Goal: Information Seeking & Learning: Compare options

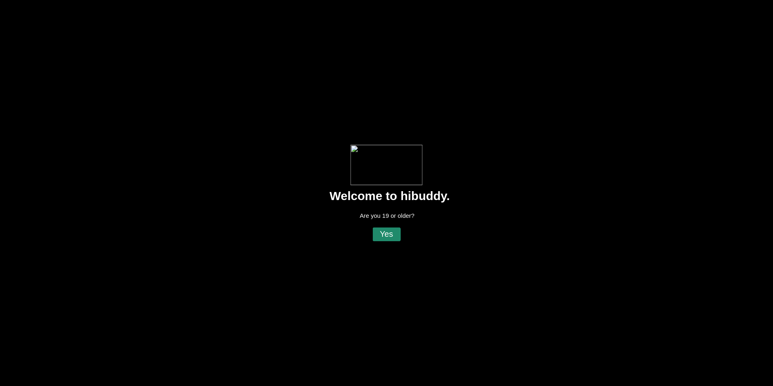
drag, startPoint x: 390, startPoint y: 234, endPoint x: 384, endPoint y: 234, distance: 6.0
click at [390, 234] on flt-glass-pane at bounding box center [386, 193] width 773 height 386
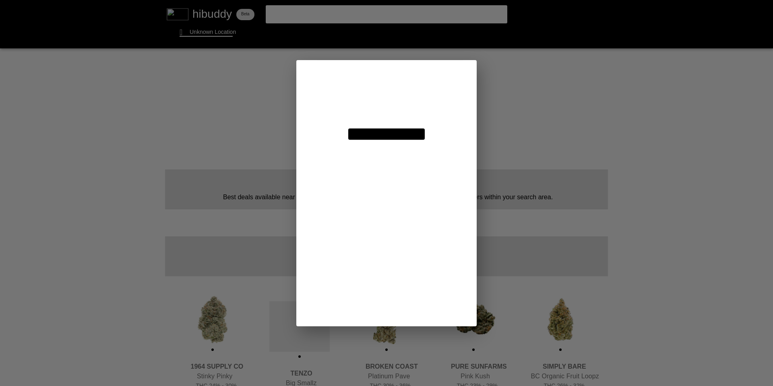
click at [395, 104] on flt-glass-pane at bounding box center [386, 193] width 773 height 386
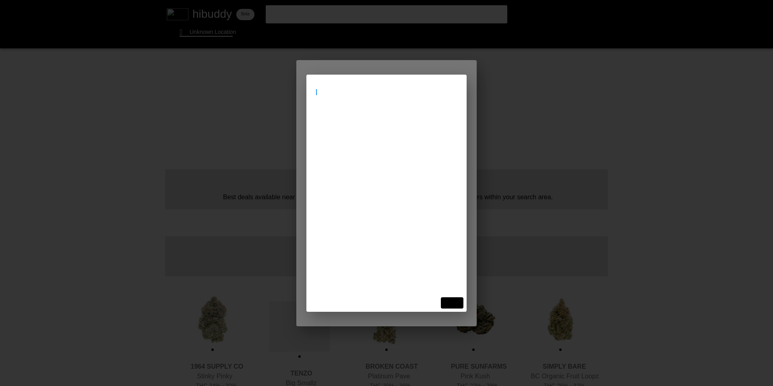
click at [385, 96] on flt-glass-pane at bounding box center [386, 193] width 773 height 386
type input "[STREET_ADDRESS]"
click at [359, 123] on flt-glass-pane at bounding box center [386, 193] width 773 height 386
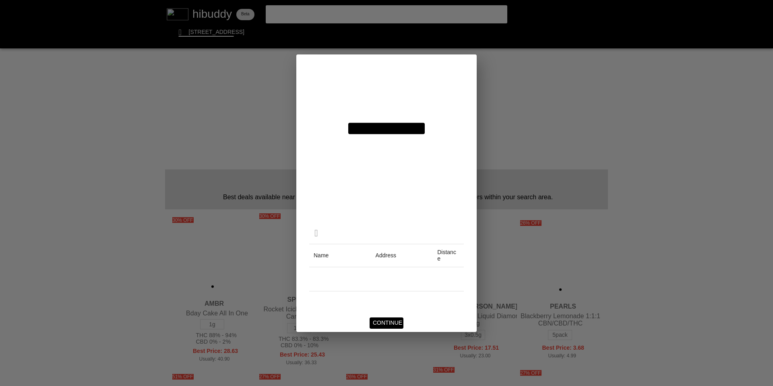
drag, startPoint x: 383, startPoint y: 322, endPoint x: 406, endPoint y: 241, distance: 84.4
click at [383, 322] on flt-glass-pane at bounding box center [386, 193] width 773 height 386
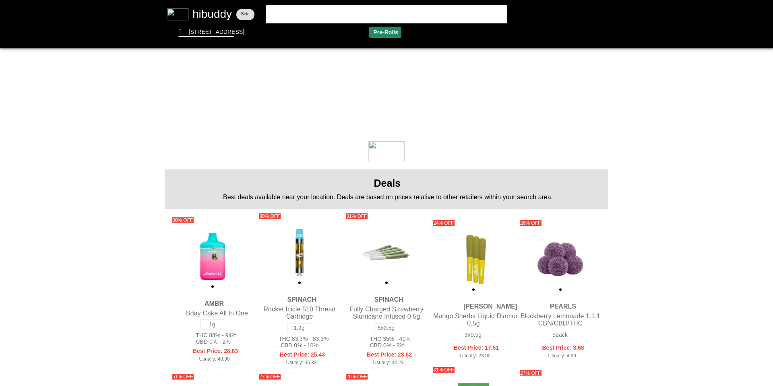
click at [384, 32] on flt-glass-pane at bounding box center [386, 193] width 773 height 386
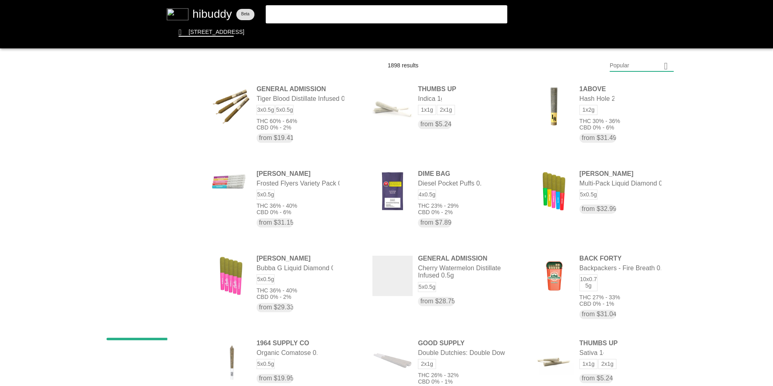
click at [636, 66] on flt-glass-pane at bounding box center [386, 193] width 773 height 386
click at [645, 281] on flt-glass-pane at bounding box center [386, 193] width 773 height 386
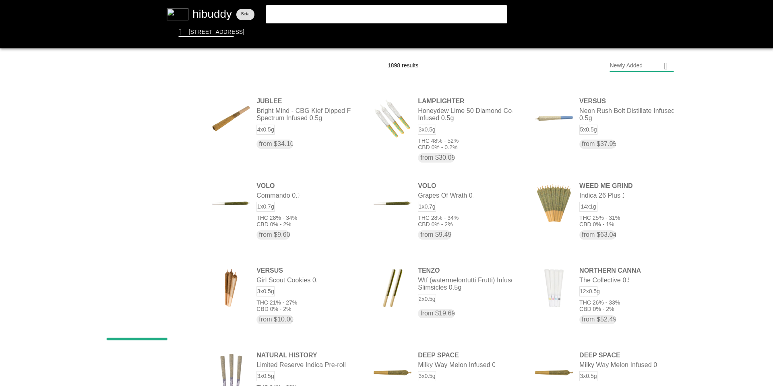
click at [657, 65] on flt-glass-pane at bounding box center [386, 193] width 773 height 386
click at [653, 88] on flt-glass-pane at bounding box center [386, 193] width 773 height 386
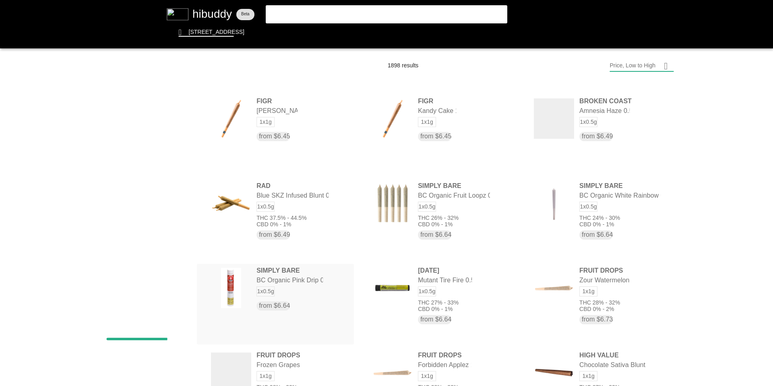
click at [303, 291] on flt-glass-pane at bounding box center [386, 193] width 773 height 386
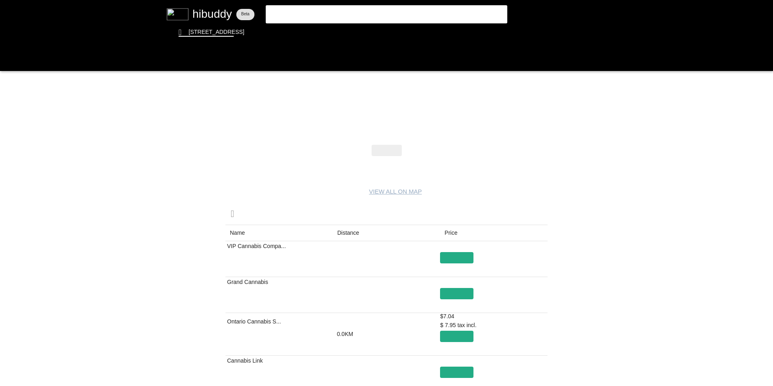
click at [353, 233] on flt-glass-pane at bounding box center [386, 193] width 773 height 386
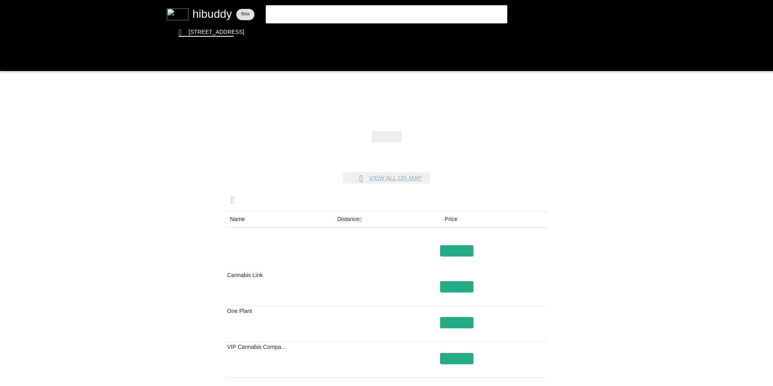
drag, startPoint x: 393, startPoint y: 190, endPoint x: 400, endPoint y: 155, distance: 36.2
click at [398, 174] on flt-glass-pane at bounding box center [386, 193] width 773 height 386
click at [399, 174] on flt-glass-pane at bounding box center [386, 193] width 773 height 386
click at [399, 155] on flt-glass-pane at bounding box center [386, 193] width 773 height 386
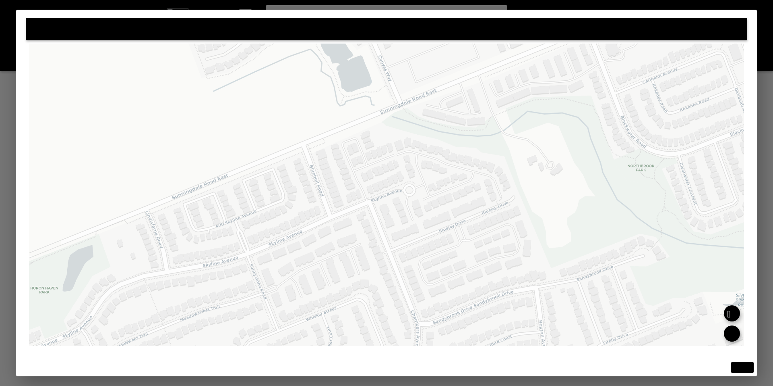
click at [742, 367] on flt-glass-pane at bounding box center [386, 193] width 773 height 386
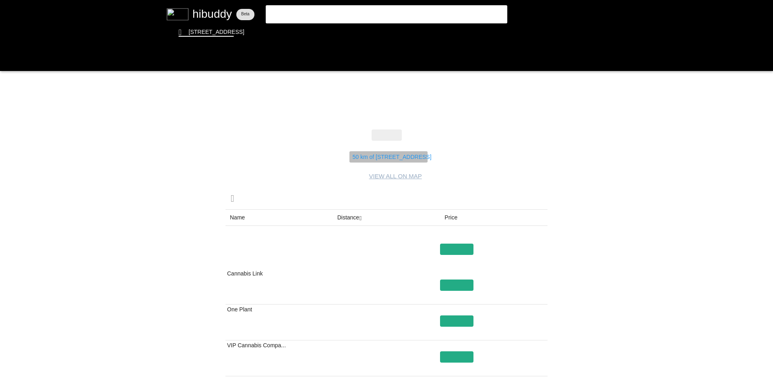
click at [382, 156] on flt-glass-pane at bounding box center [386, 193] width 773 height 386
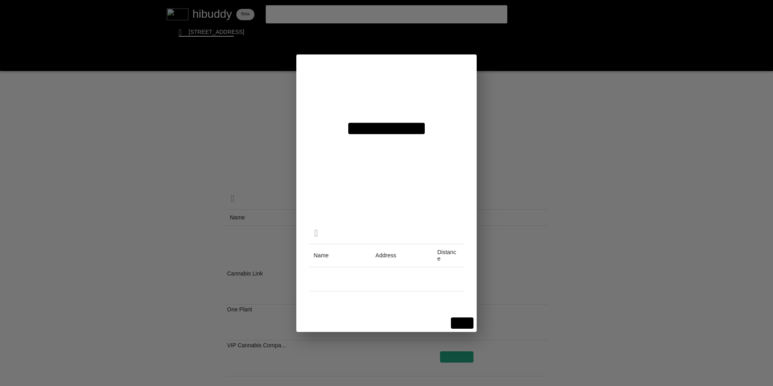
click at [394, 93] on flt-glass-pane at bounding box center [386, 193] width 773 height 386
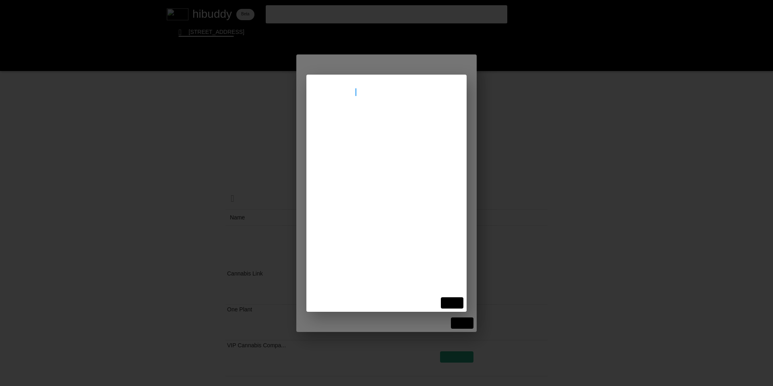
type input "70 temperance"
click at [383, 119] on flt-glass-pane at bounding box center [386, 193] width 773 height 386
click at [463, 320] on flt-glass-pane at bounding box center [386, 193] width 773 height 386
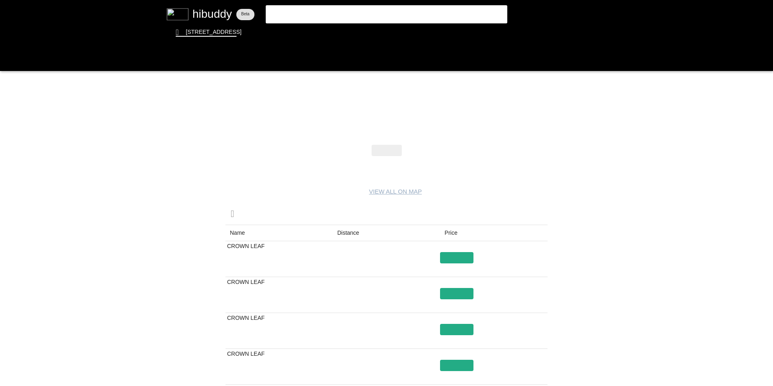
click at [451, 236] on flt-glass-pane at bounding box center [386, 193] width 773 height 386
click at [456, 234] on flt-glass-pane at bounding box center [386, 193] width 773 height 386
click at [453, 233] on flt-glass-pane at bounding box center [386, 193] width 773 height 386
click at [8, 62] on flt-glass-pane at bounding box center [386, 193] width 773 height 386
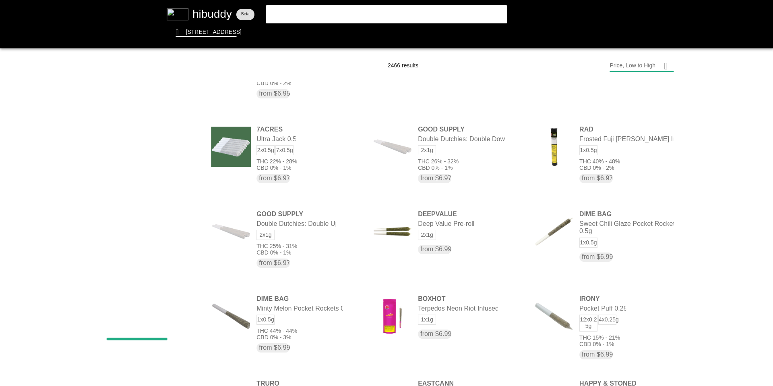
click at [211, 38] on flt-glass-pane at bounding box center [386, 193] width 773 height 386
click at [212, 34] on flt-glass-pane at bounding box center [386, 193] width 773 height 386
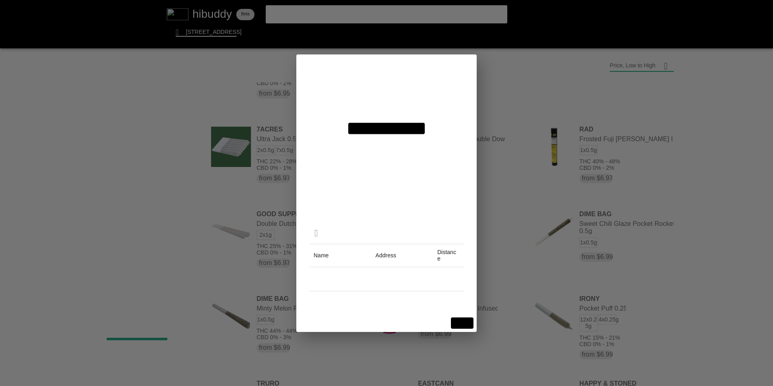
click at [382, 91] on flt-glass-pane at bounding box center [386, 193] width 773 height 386
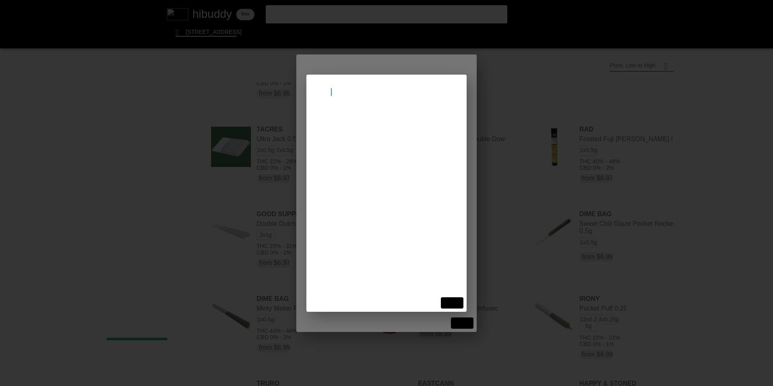
type input "toronto"
click at [351, 122] on flt-glass-pane at bounding box center [386, 193] width 773 height 386
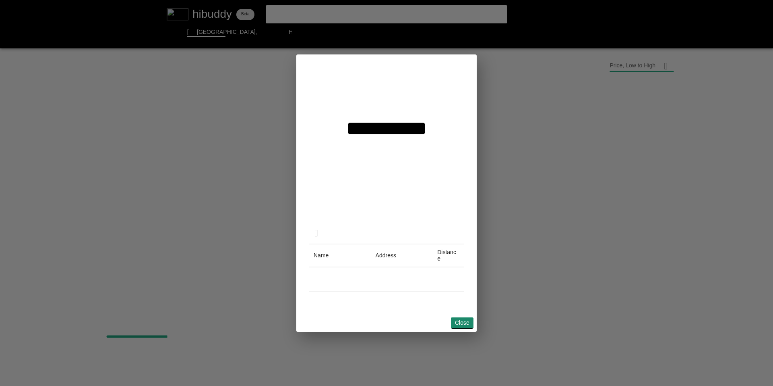
click at [459, 323] on flt-glass-pane at bounding box center [386, 193] width 773 height 386
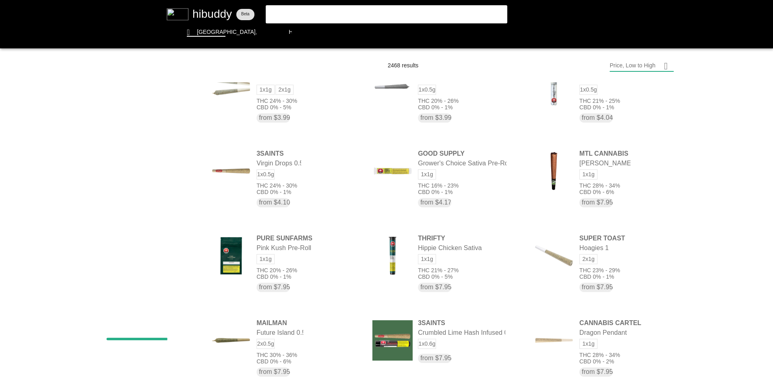
click at [644, 63] on flt-glass-pane at bounding box center [386, 193] width 773 height 386
click at [377, 37] on flt-glass-pane at bounding box center [386, 193] width 773 height 386
click at [382, 33] on flt-glass-pane at bounding box center [386, 193] width 773 height 386
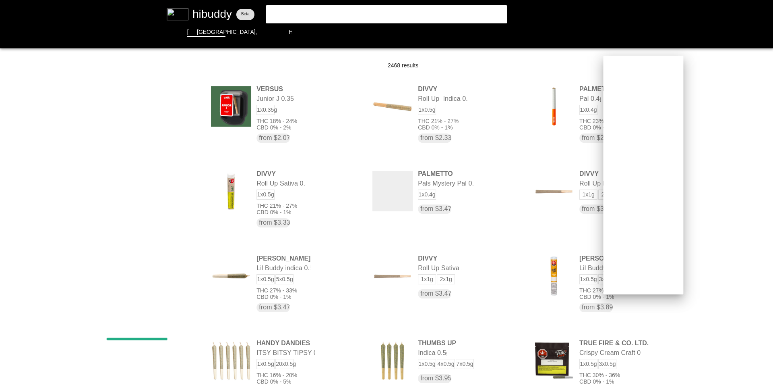
click at [706, 219] on flt-glass-pane at bounding box center [386, 193] width 773 height 386
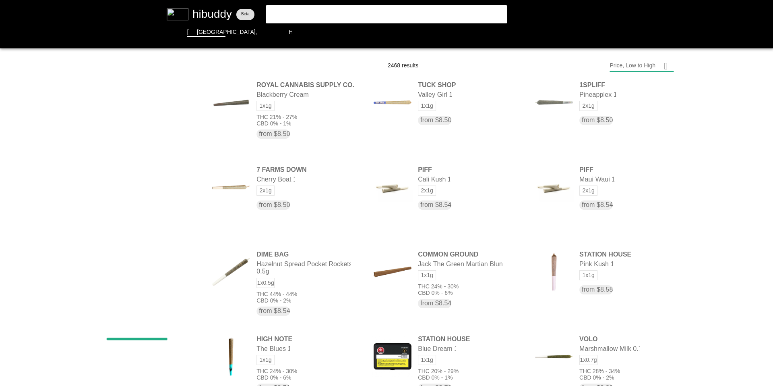
click at [365, 14] on flt-glass-pane at bounding box center [386, 193] width 773 height 386
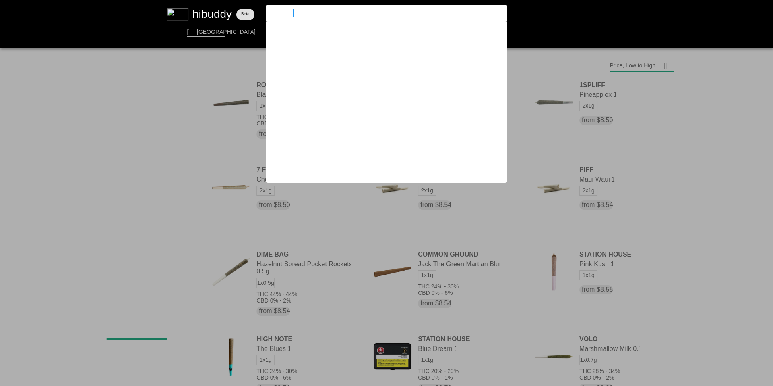
type input "simply bare"
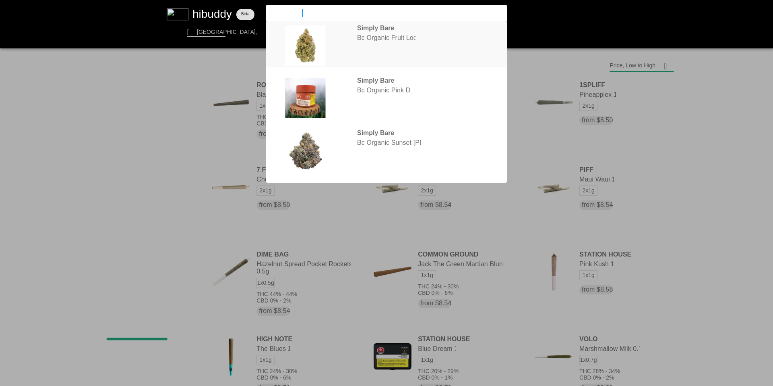
click at [373, 87] on flt-glass-pane at bounding box center [386, 193] width 773 height 386
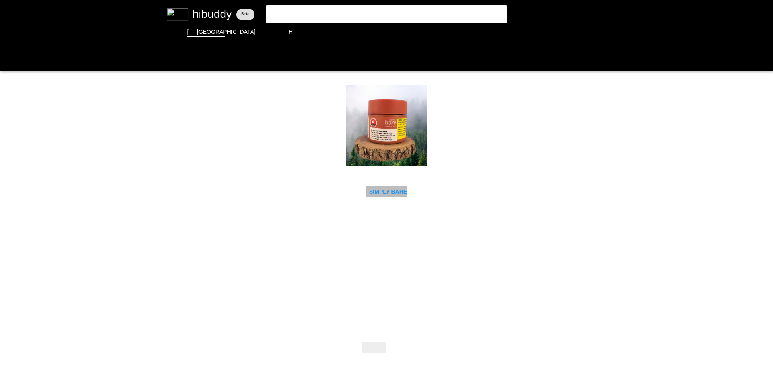
click at [386, 190] on flt-glass-pane at bounding box center [386, 193] width 773 height 386
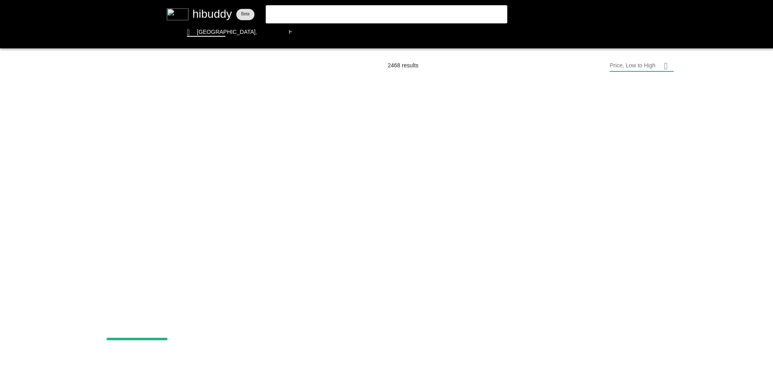
click at [184, 221] on flt-glass-pane at bounding box center [386, 193] width 773 height 386
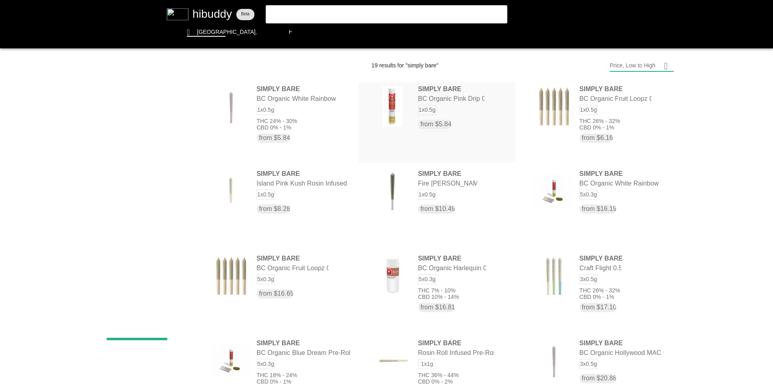
click at [454, 102] on flt-glass-pane at bounding box center [386, 193] width 773 height 386
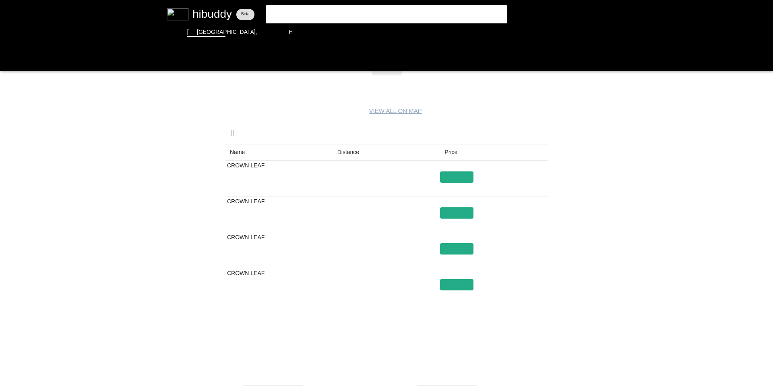
click at [537, 343] on flt-glass-pane at bounding box center [386, 193] width 773 height 386
click at [537, 342] on flt-glass-pane at bounding box center [386, 193] width 773 height 386
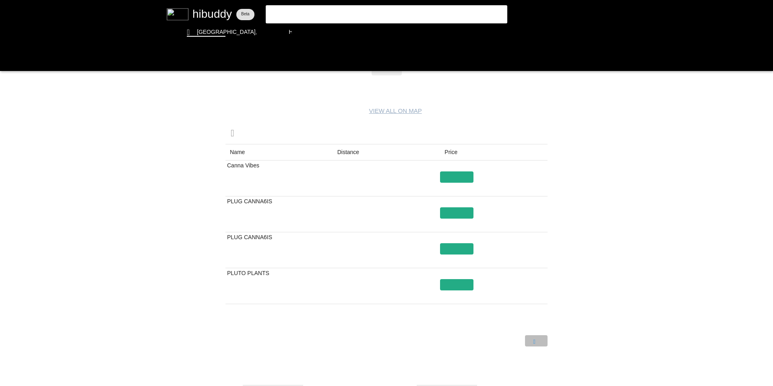
click at [537, 342] on flt-glass-pane at bounding box center [386, 193] width 773 height 386
click at [538, 343] on flt-glass-pane at bounding box center [386, 193] width 773 height 386
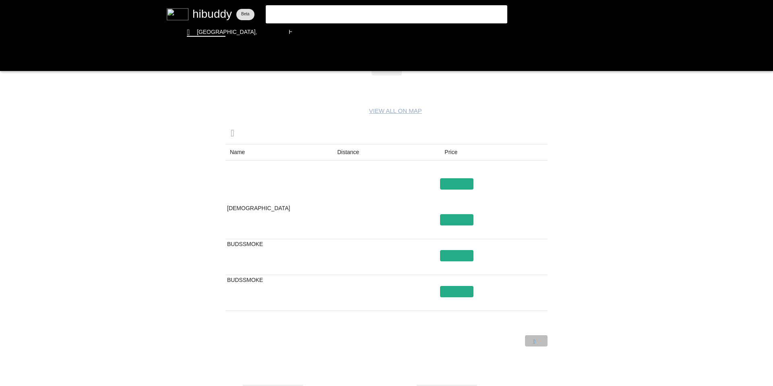
click at [535, 340] on flt-glass-pane at bounding box center [386, 193] width 773 height 386
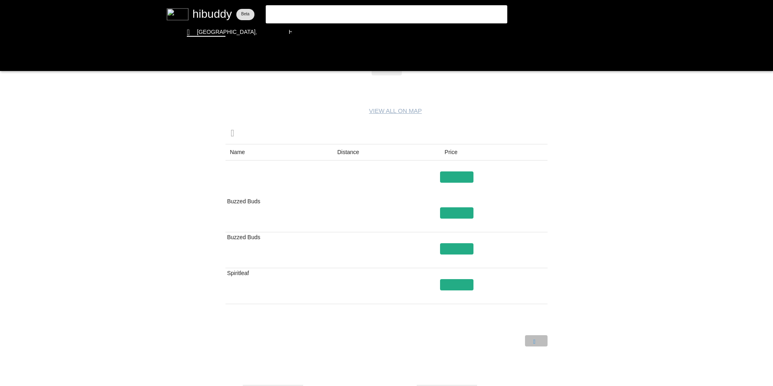
click at [535, 340] on flt-glass-pane at bounding box center [386, 193] width 773 height 386
click at [535, 341] on flt-glass-pane at bounding box center [386, 193] width 773 height 386
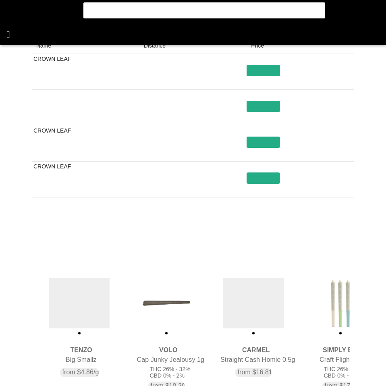
click at [9, 31] on flt-glass-pane at bounding box center [193, 193] width 386 height 386
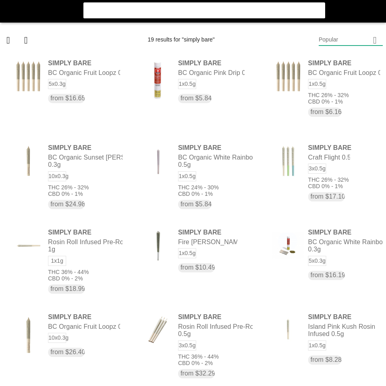
click at [346, 42] on flt-glass-pane at bounding box center [193, 193] width 386 height 386
click at [12, 14] on flt-glass-pane at bounding box center [193, 193] width 386 height 386
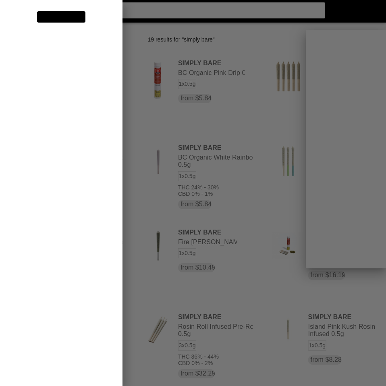
click at [62, 115] on flt-glass-pane at bounding box center [193, 193] width 386 height 386
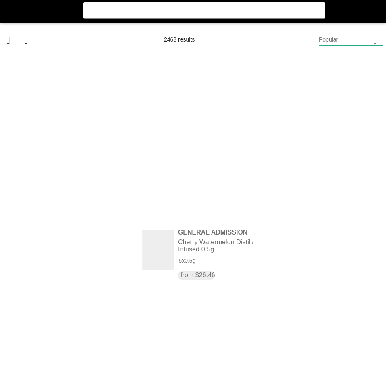
click at [349, 62] on flt-glass-pane at bounding box center [193, 193] width 386 height 386
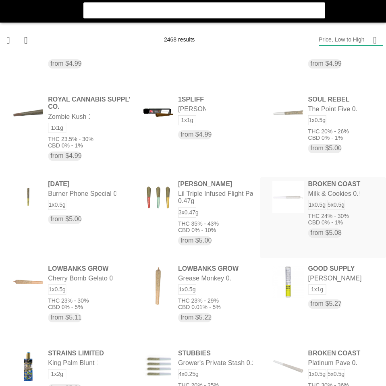
click at [317, 218] on flt-glass-pane at bounding box center [193, 193] width 386 height 386
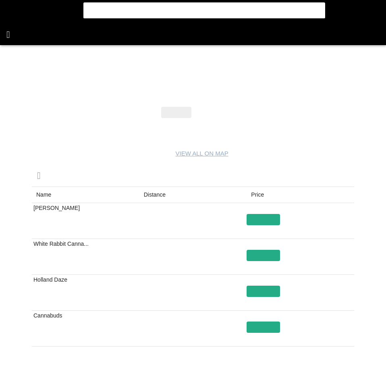
click at [9, 33] on flt-glass-pane at bounding box center [193, 193] width 386 height 386
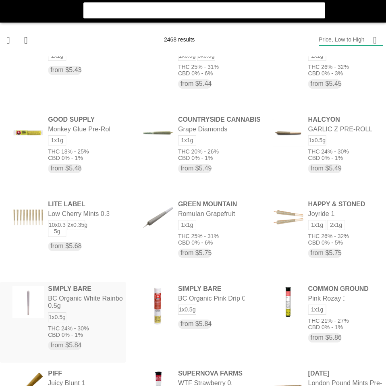
click at [98, 312] on flt-glass-pane at bounding box center [193, 193] width 386 height 386
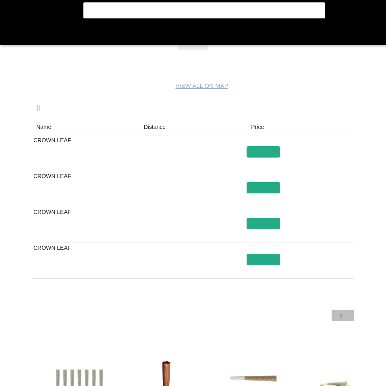
click at [342, 314] on flt-glass-pane at bounding box center [193, 193] width 386 height 386
click at [317, 315] on flt-glass-pane at bounding box center [193, 193] width 386 height 386
click at [341, 312] on flt-glass-pane at bounding box center [193, 193] width 386 height 386
click at [11, 33] on flt-glass-pane at bounding box center [193, 193] width 386 height 386
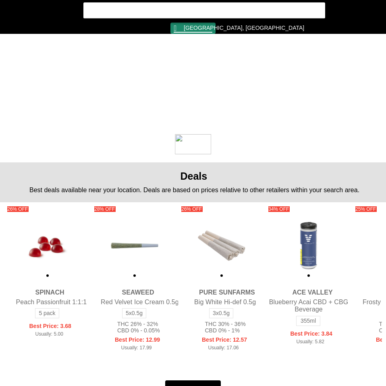
click at [187, 27] on flt-glass-pane at bounding box center [193, 193] width 386 height 386
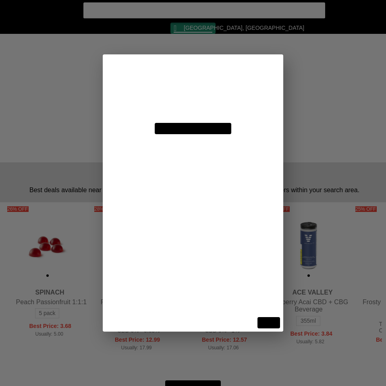
click at [186, 93] on flt-glass-pane at bounding box center [193, 193] width 386 height 386
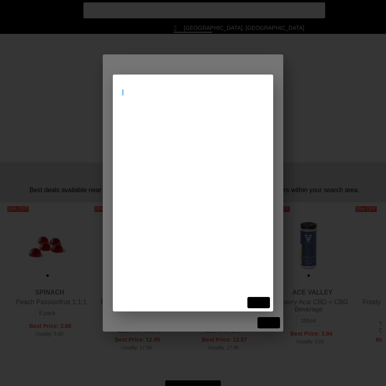
click at [186, 93] on input at bounding box center [192, 93] width 141 height 8
type input "[STREET_ADDRESS]"
click at [201, 119] on flt-glass-pane at bounding box center [193, 193] width 386 height 386
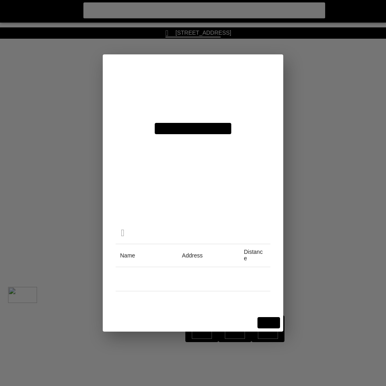
click at [266, 323] on flt-glass-pane at bounding box center [193, 193] width 386 height 386
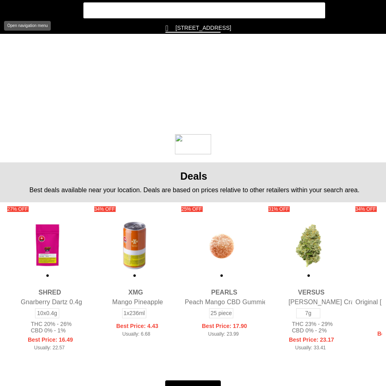
click at [11, 10] on flt-glass-pane at bounding box center [193, 193] width 386 height 386
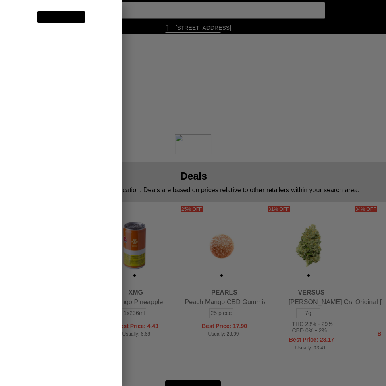
click at [45, 111] on flt-glass-pane at bounding box center [193, 193] width 386 height 386
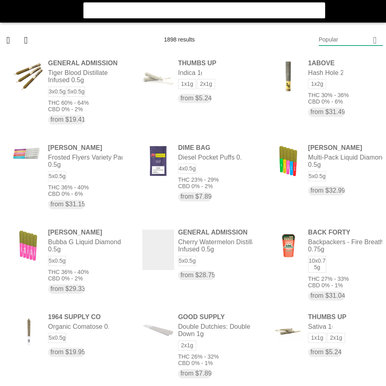
click at [350, 34] on flt-glass-pane at bounding box center [193, 193] width 386 height 386
click at [347, 61] on flt-glass-pane at bounding box center [193, 193] width 386 height 386
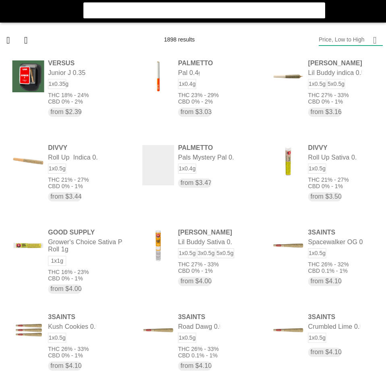
click at [10, 12] on flt-glass-pane at bounding box center [193, 193] width 386 height 386
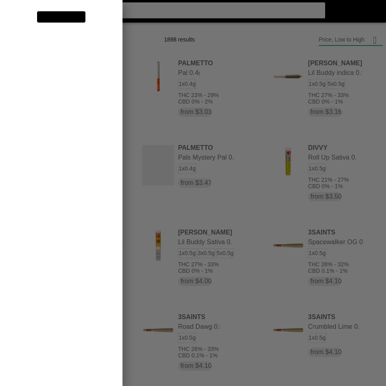
click at [85, 126] on flt-glass-pane at bounding box center [193, 193] width 386 height 386
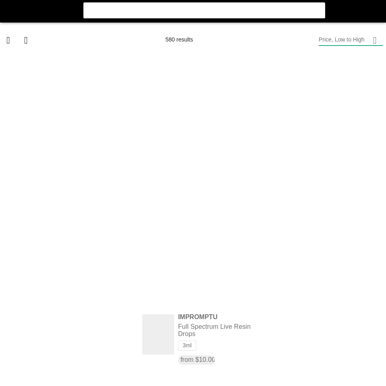
click at [8, 15] on flt-glass-pane at bounding box center [193, 193] width 386 height 386
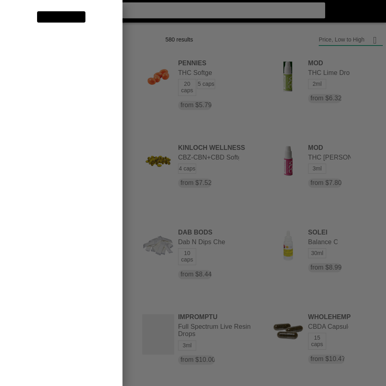
click at [39, 95] on flt-glass-pane at bounding box center [193, 193] width 386 height 386
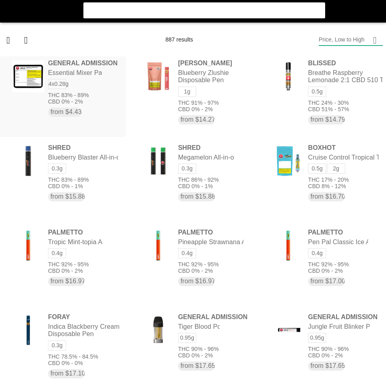
click at [81, 80] on flt-glass-pane at bounding box center [193, 193] width 386 height 386
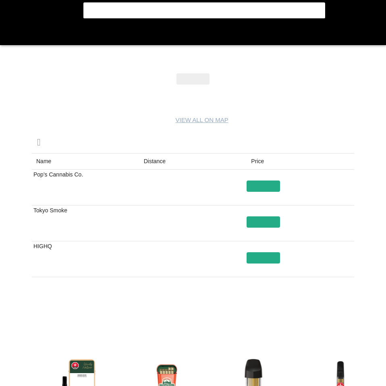
click at [12, 39] on flt-glass-pane at bounding box center [193, 193] width 386 height 386
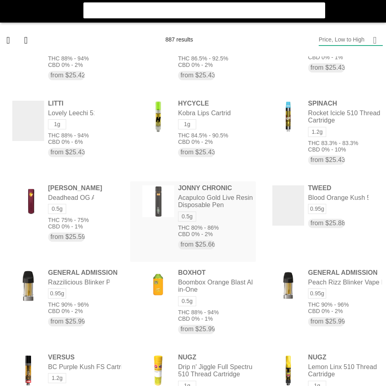
click at [214, 203] on flt-glass-pane at bounding box center [193, 193] width 386 height 386
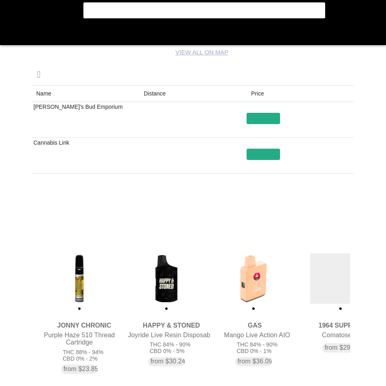
click at [12, 33] on flt-glass-pane at bounding box center [193, 193] width 386 height 386
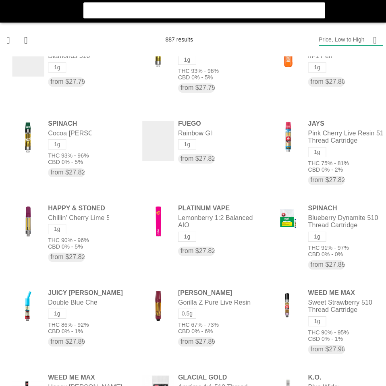
click at [13, 14] on flt-glass-pane at bounding box center [193, 193] width 386 height 386
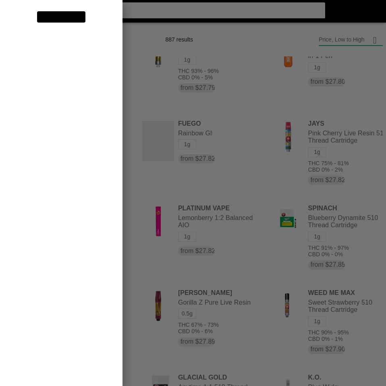
click at [64, 109] on flt-glass-pane at bounding box center [193, 193] width 386 height 386
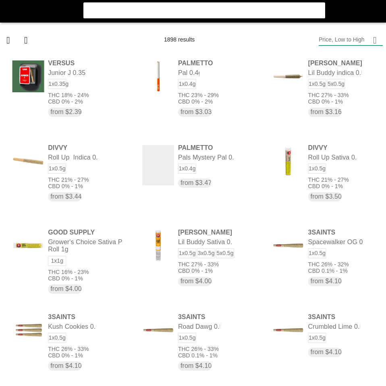
click at [330, 41] on flt-glass-pane at bounding box center [193, 193] width 386 height 386
click at [277, 34] on flt-glass-pane at bounding box center [193, 193] width 386 height 386
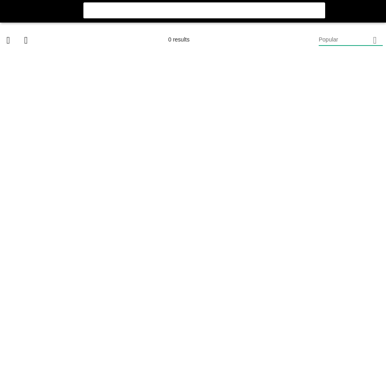
click at [9, 37] on flt-glass-pane at bounding box center [193, 193] width 386 height 386
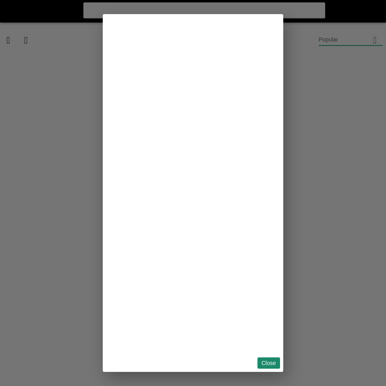
click at [274, 363] on flt-glass-pane at bounding box center [193, 193] width 386 height 386
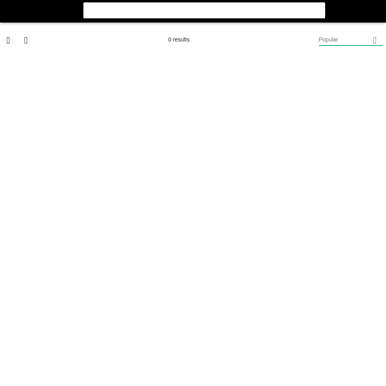
click at [15, 8] on flt-glass-pane at bounding box center [193, 193] width 386 height 386
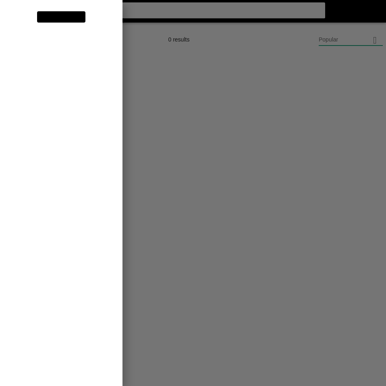
click at [47, 109] on flt-glass-pane at bounding box center [193, 193] width 386 height 386
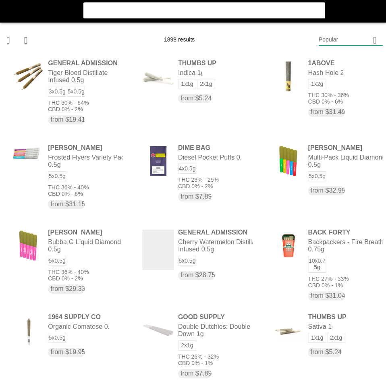
click at [360, 37] on flt-glass-pane at bounding box center [193, 193] width 386 height 386
click at [336, 66] on flt-glass-pane at bounding box center [193, 193] width 386 height 386
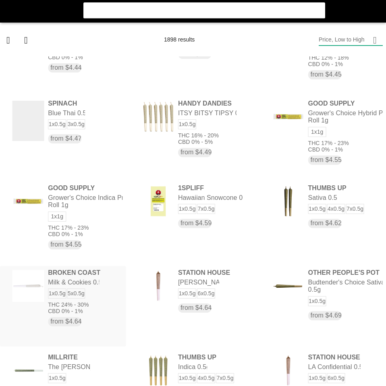
click at [45, 300] on flt-glass-pane at bounding box center [193, 193] width 386 height 386
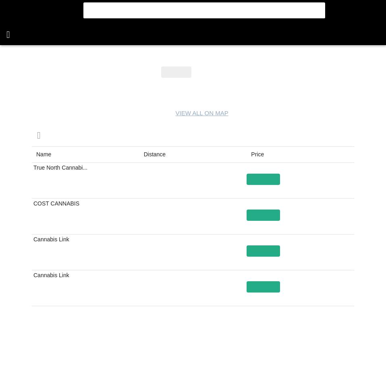
click at [10, 33] on flt-glass-pane at bounding box center [193, 193] width 386 height 386
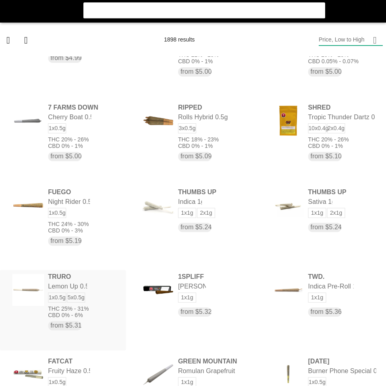
click at [72, 286] on flt-glass-pane at bounding box center [193, 193] width 386 height 386
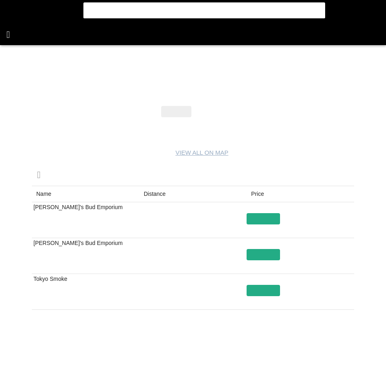
click at [10, 39] on flt-glass-pane at bounding box center [193, 193] width 386 height 386
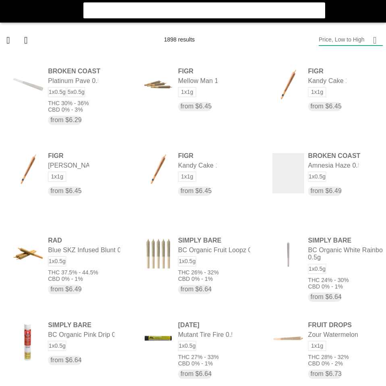
click at [77, 336] on flt-glass-pane at bounding box center [193, 193] width 386 height 386
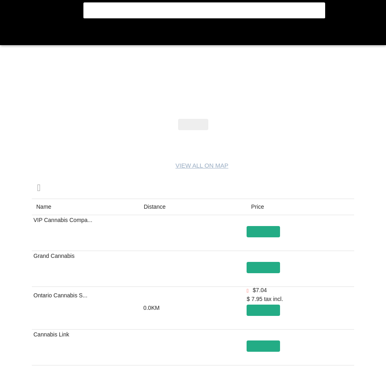
click at [160, 203] on flt-glass-pane at bounding box center [193, 193] width 386 height 386
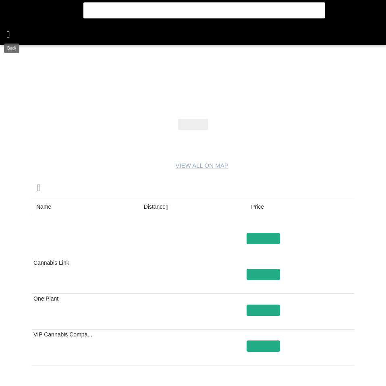
click at [10, 32] on flt-glass-pane at bounding box center [193, 193] width 386 height 386
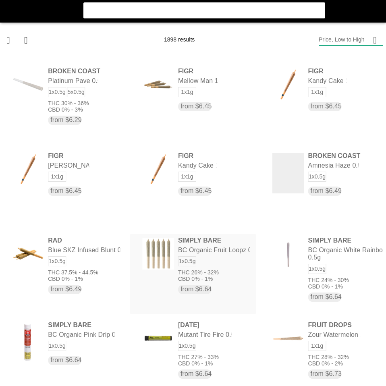
click at [245, 250] on flt-glass-pane at bounding box center [193, 193] width 386 height 386
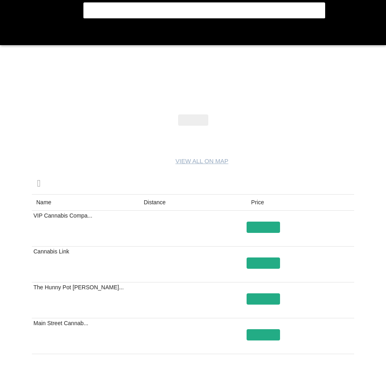
click at [156, 203] on flt-glass-pane at bounding box center [193, 193] width 386 height 386
click at [14, 30] on flt-glass-pane at bounding box center [193, 193] width 386 height 386
click at [11, 33] on flt-glass-pane at bounding box center [193, 193] width 386 height 386
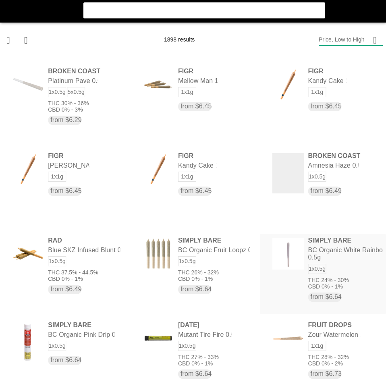
click at [323, 258] on flt-glass-pane at bounding box center [193, 193] width 386 height 386
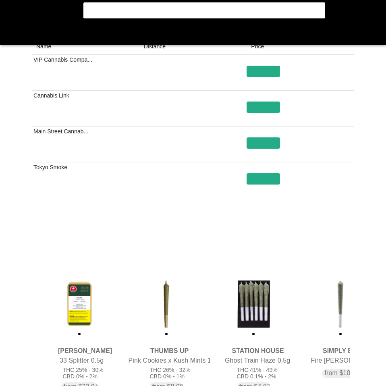
click at [124, 226] on flt-glass-pane at bounding box center [193, 193] width 386 height 386
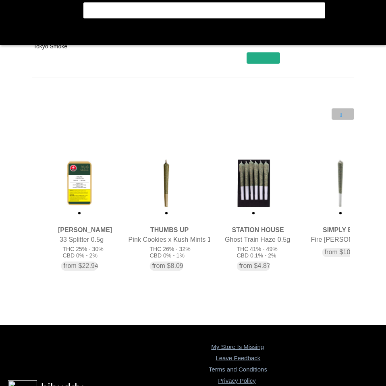
click at [340, 112] on flt-glass-pane at bounding box center [193, 193] width 386 height 386
drag, startPoint x: 340, startPoint y: 115, endPoint x: 73, endPoint y: 87, distance: 268.9
click at [341, 115] on flt-glass-pane at bounding box center [193, 193] width 386 height 386
click at [11, 35] on flt-glass-pane at bounding box center [193, 193] width 386 height 386
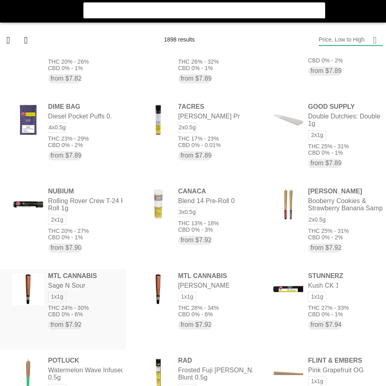
click at [89, 292] on flt-glass-pane at bounding box center [193, 193] width 386 height 386
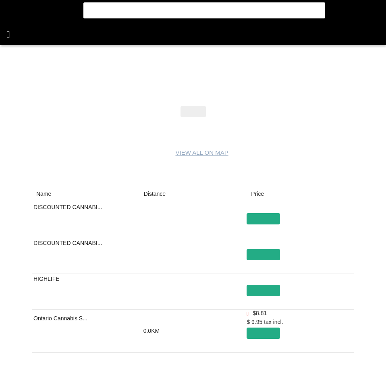
click at [18, 36] on flt-glass-pane at bounding box center [193, 193] width 386 height 386
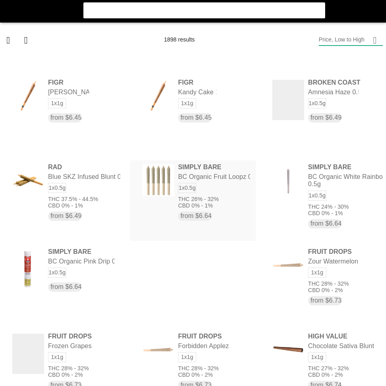
click at [240, 192] on flt-glass-pane at bounding box center [193, 193] width 386 height 386
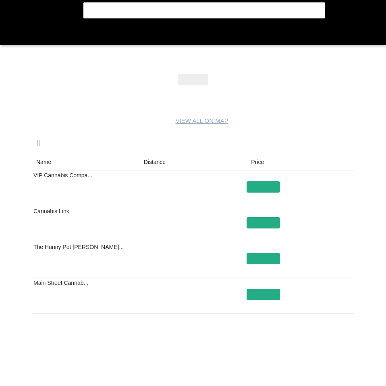
click at [156, 160] on flt-glass-pane at bounding box center [193, 193] width 386 height 386
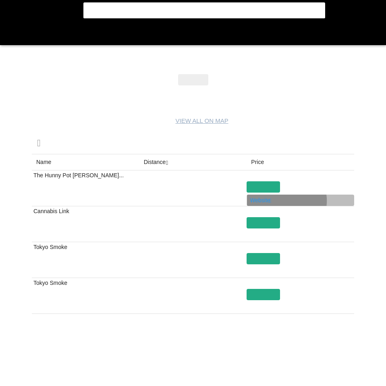
click at [254, 202] on flt-glass-pane at bounding box center [193, 193] width 386 height 386
click at [263, 202] on flt-glass-pane at bounding box center [193, 193] width 386 height 386
